Goal: Task Accomplishment & Management: Manage account settings

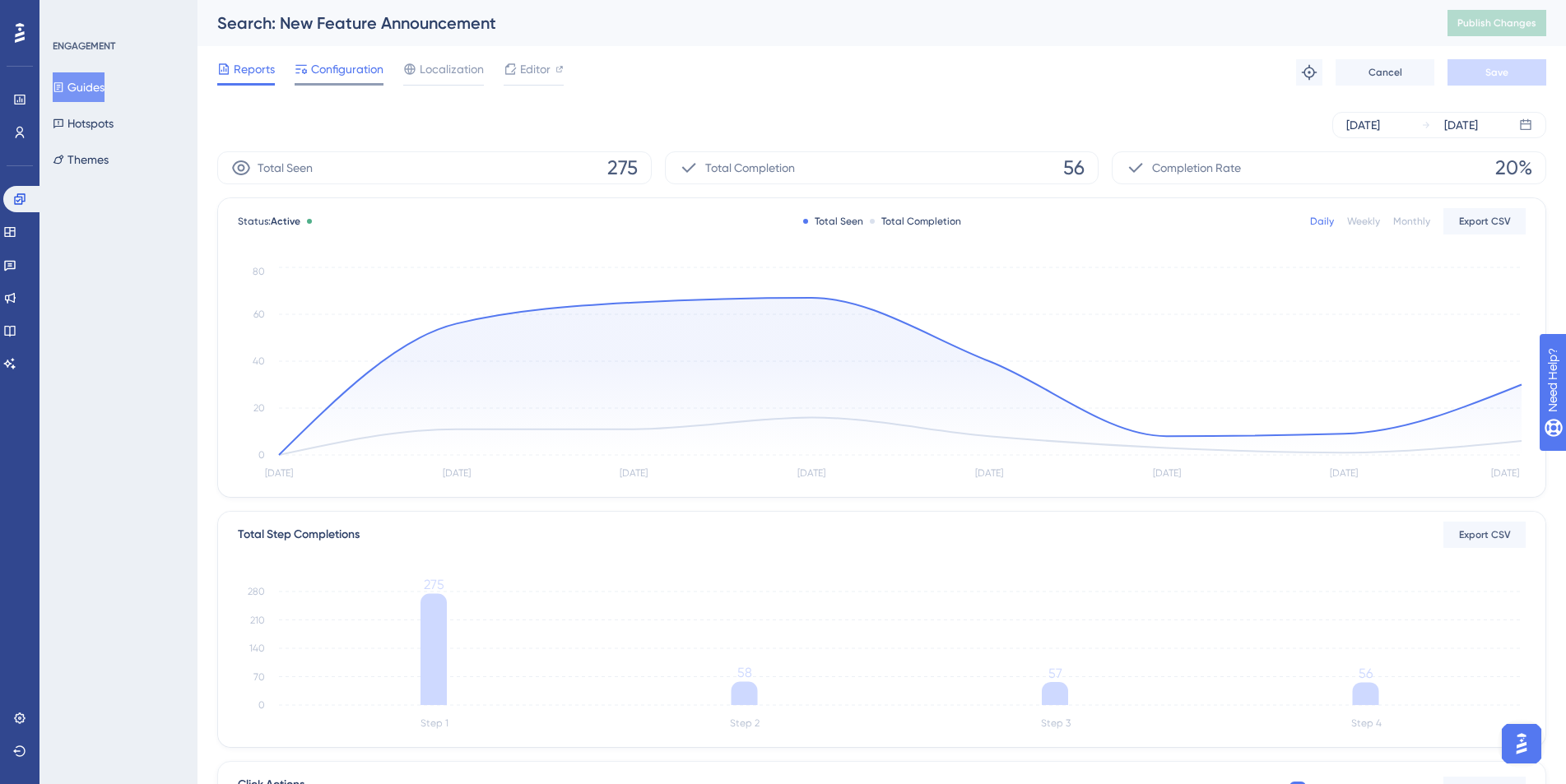
click at [369, 77] on span "Configuration" at bounding box center [347, 69] width 72 height 20
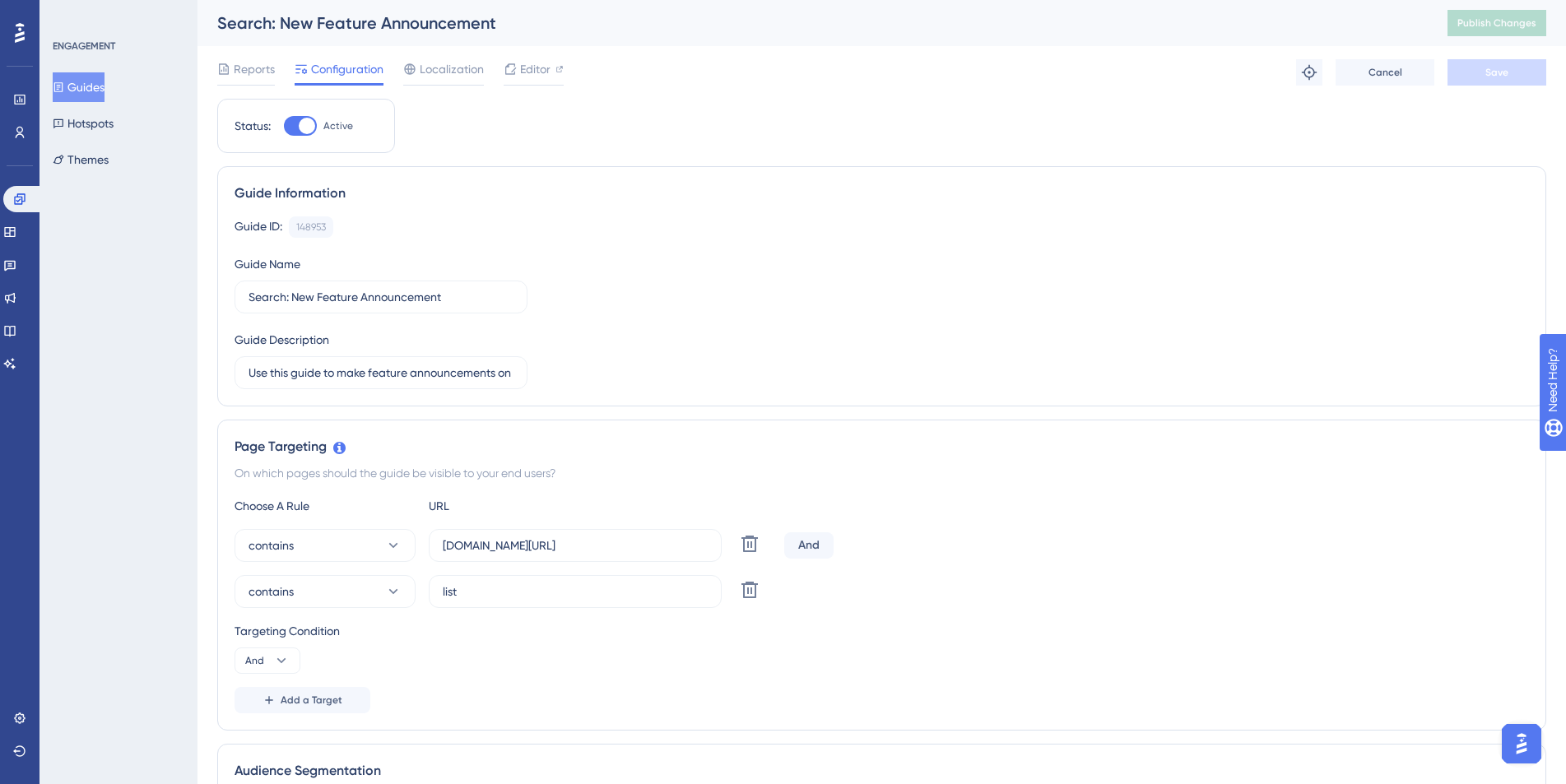
click at [303, 124] on div at bounding box center [306, 126] width 16 height 16
click at [284, 126] on input "Active" at bounding box center [283, 126] width 1 height 1
checkbox input "false"
click at [1484, 77] on button "Save" at bounding box center [1497, 72] width 99 height 26
click at [1531, 26] on span "Publish Changes" at bounding box center [1497, 23] width 79 height 13
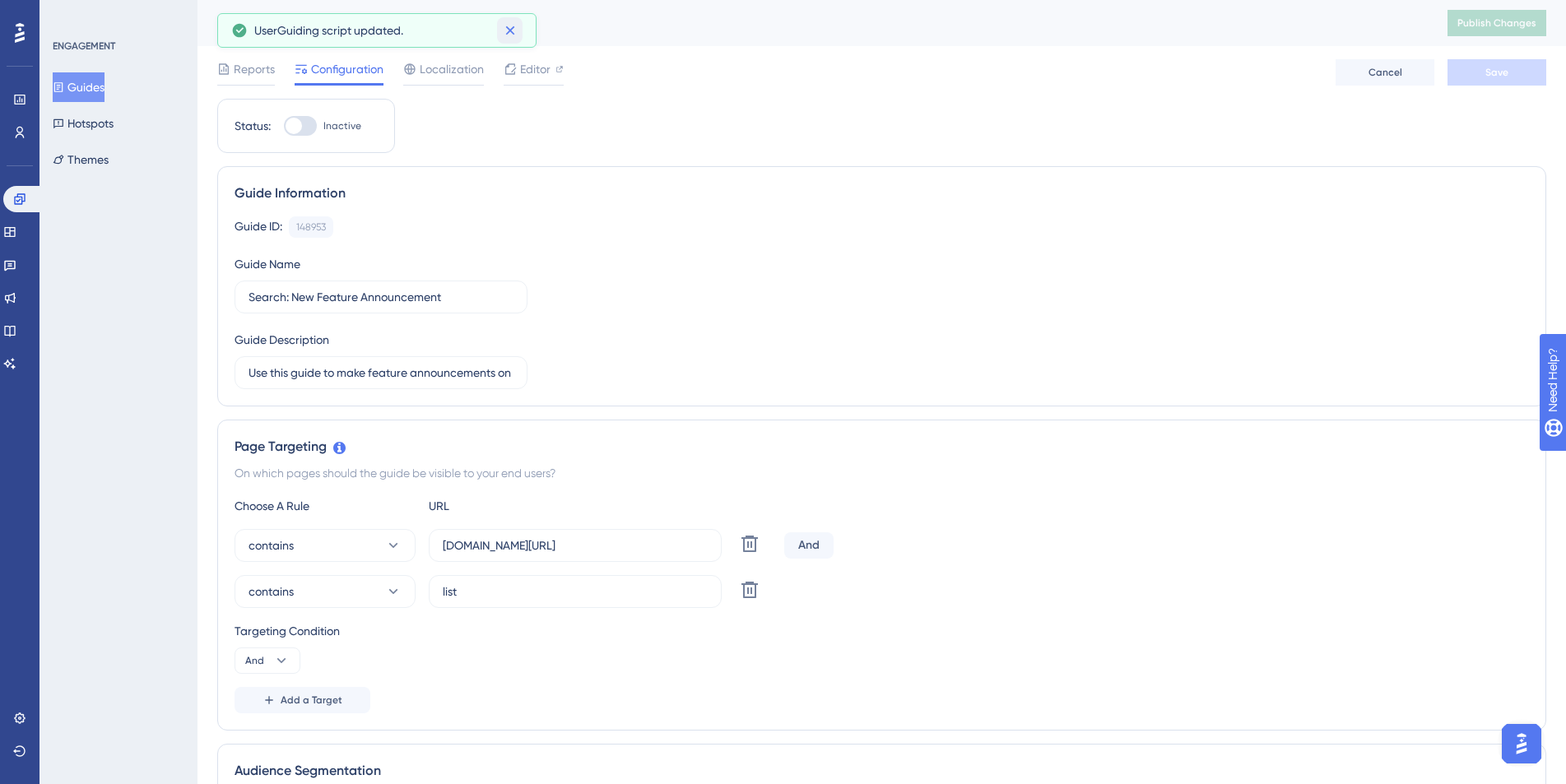
click at [508, 38] on icon at bounding box center [510, 30] width 16 height 16
click at [241, 69] on span "Reports" at bounding box center [253, 69] width 41 height 20
